Goal: Task Accomplishment & Management: Use online tool/utility

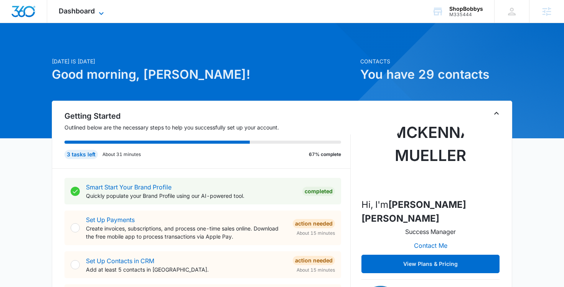
click at [77, 14] on span "Dashboard" at bounding box center [77, 11] width 36 height 8
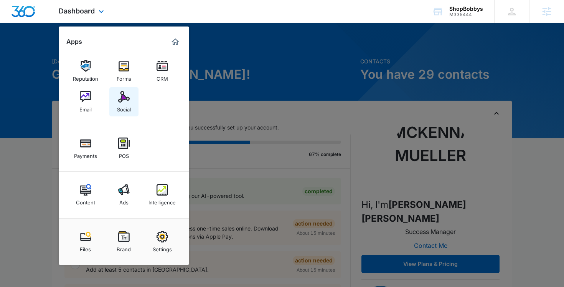
click at [116, 109] on link "Social" at bounding box center [123, 101] width 29 height 29
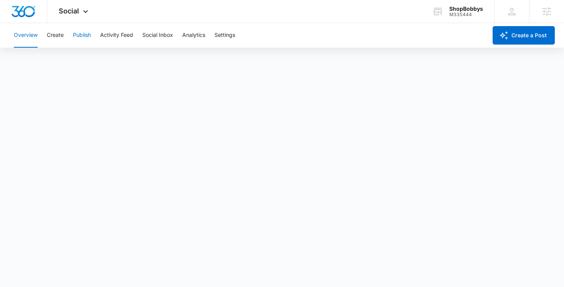
click at [83, 40] on button "Publish" at bounding box center [82, 35] width 18 height 25
click at [59, 38] on button "Create" at bounding box center [55, 35] width 17 height 25
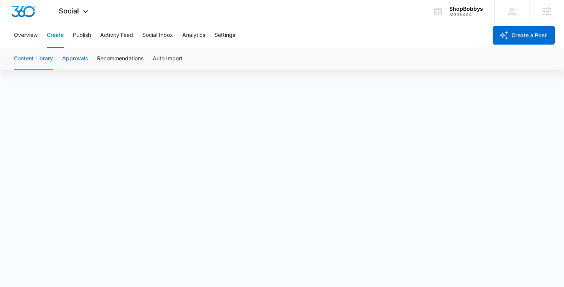
click at [79, 61] on button "Approvals" at bounding box center [75, 58] width 26 height 21
